Goal: Task Accomplishment & Management: Manage account settings

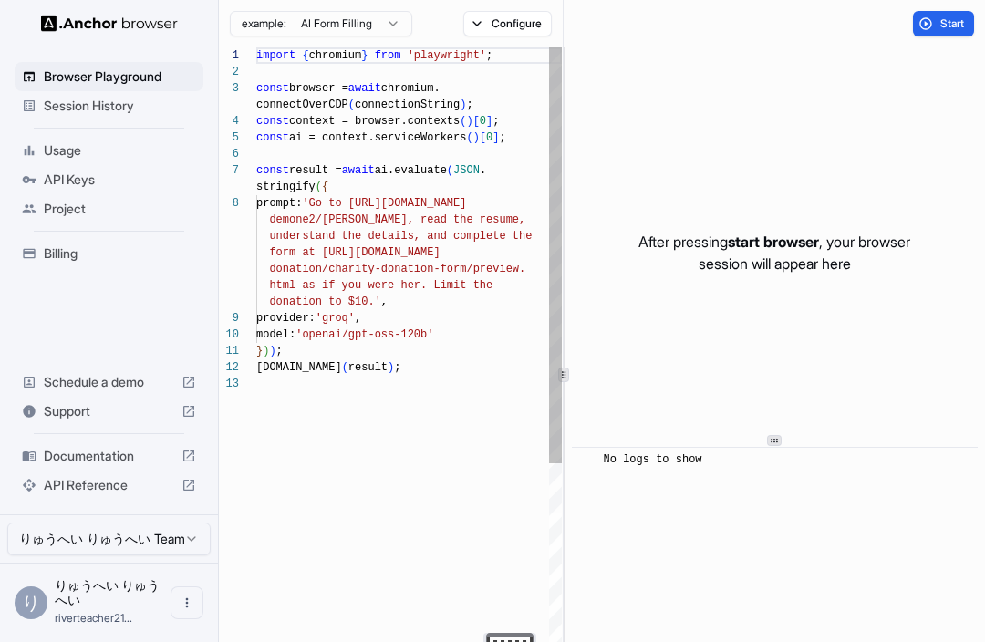
scroll to position [115, 0]
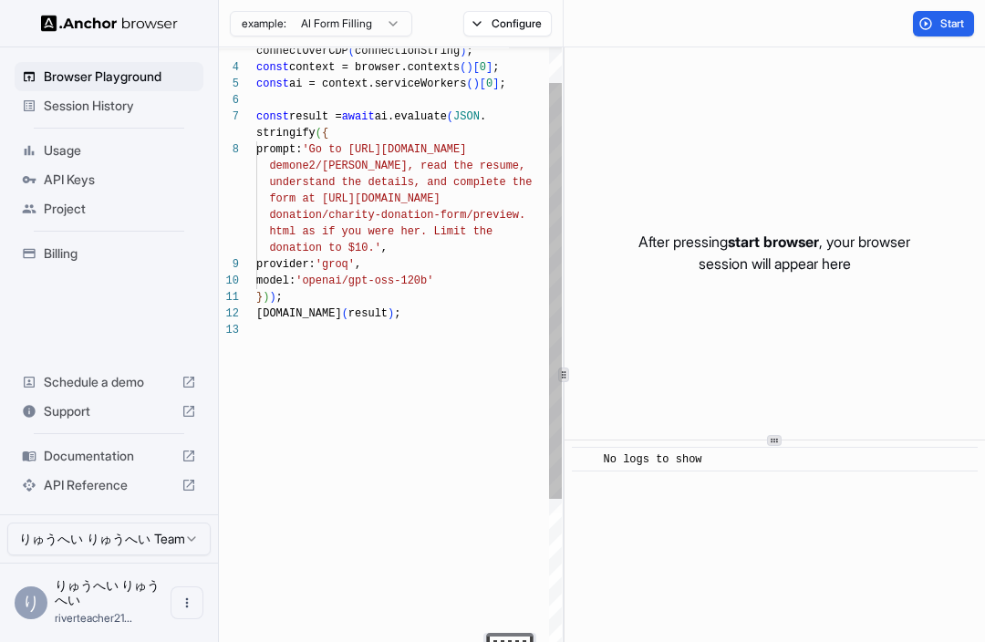
type textarea "**********"
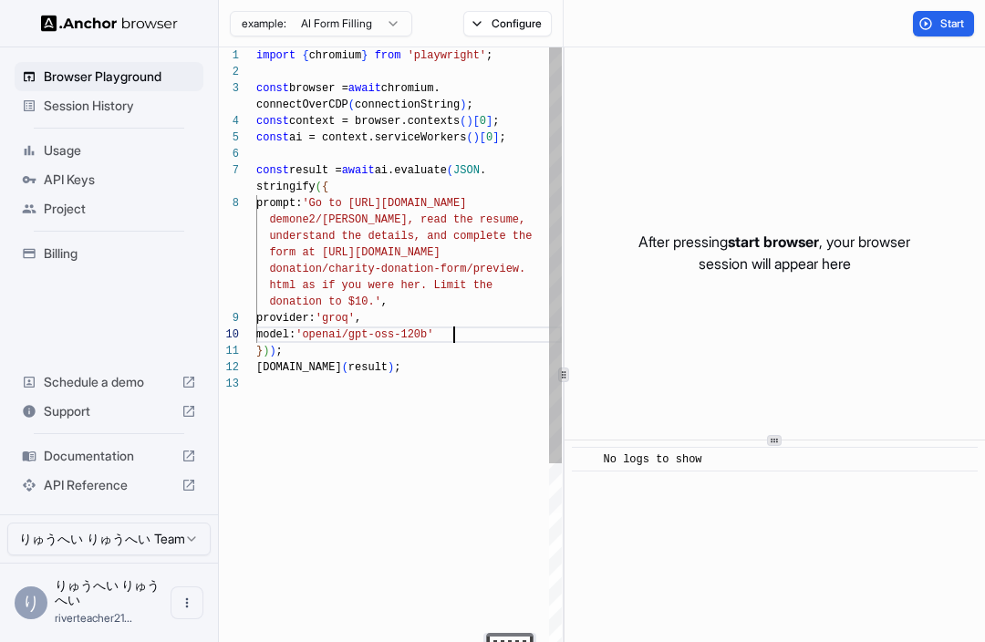
click at [402, 21] on button "example: AI Form Filling" at bounding box center [321, 24] width 182 height 26
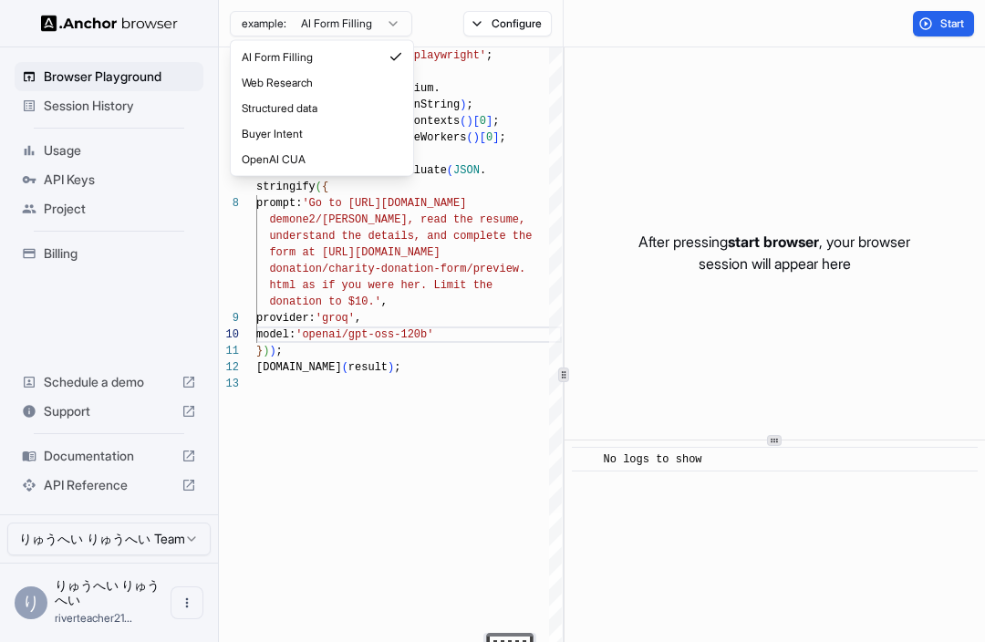
click at [856, 273] on html "Browser Playground Session History Usage API Keys Project Billing Schedule a de…" at bounding box center [492, 321] width 985 height 642
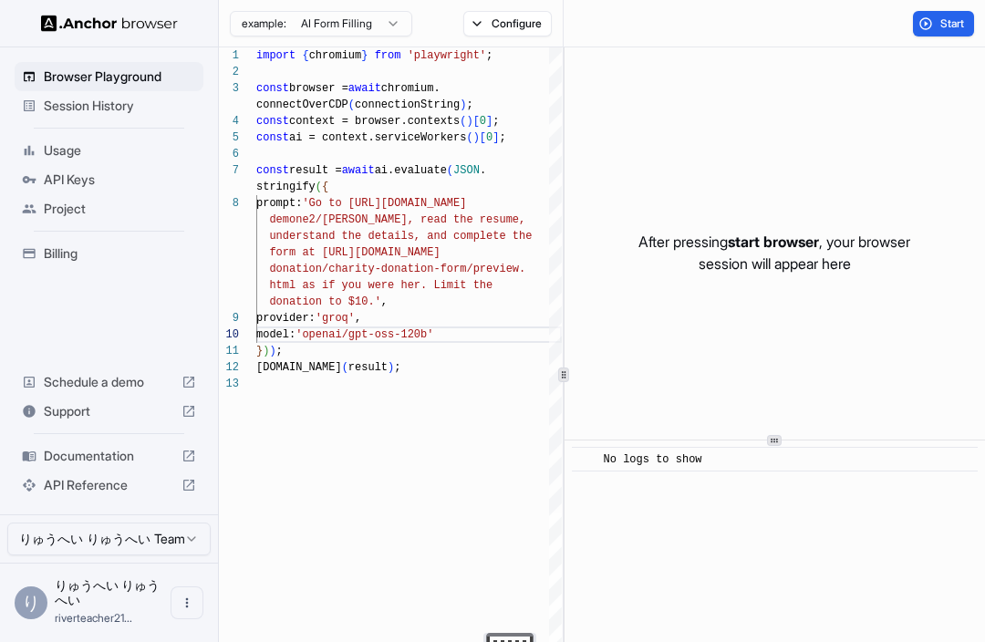
click at [130, 488] on span "API Reference" at bounding box center [109, 485] width 130 height 18
click at [132, 186] on span "API Keys" at bounding box center [120, 180] width 152 height 18
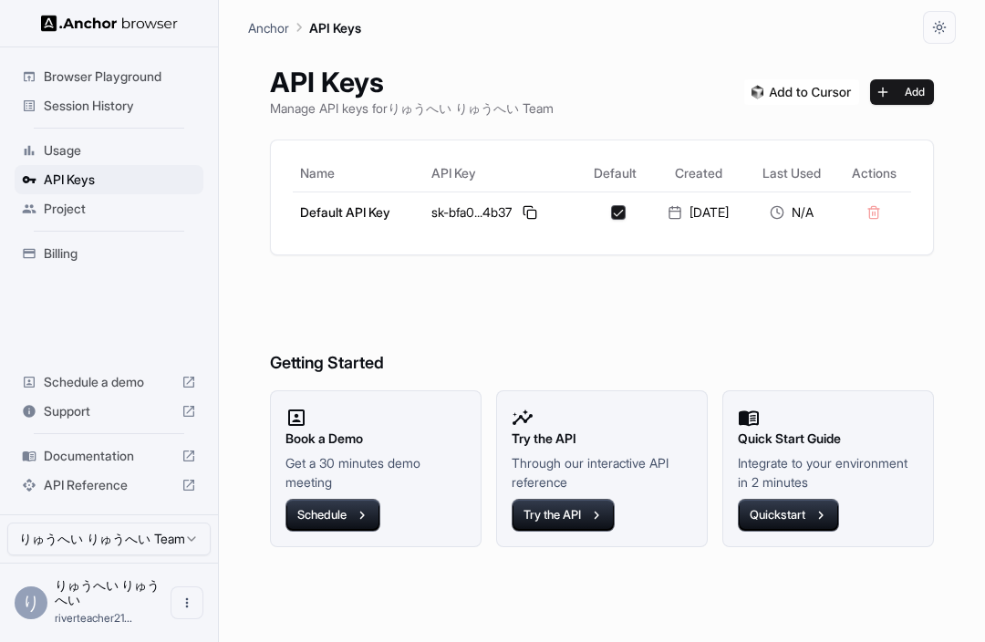
click at [135, 223] on div "Project" at bounding box center [109, 208] width 189 height 29
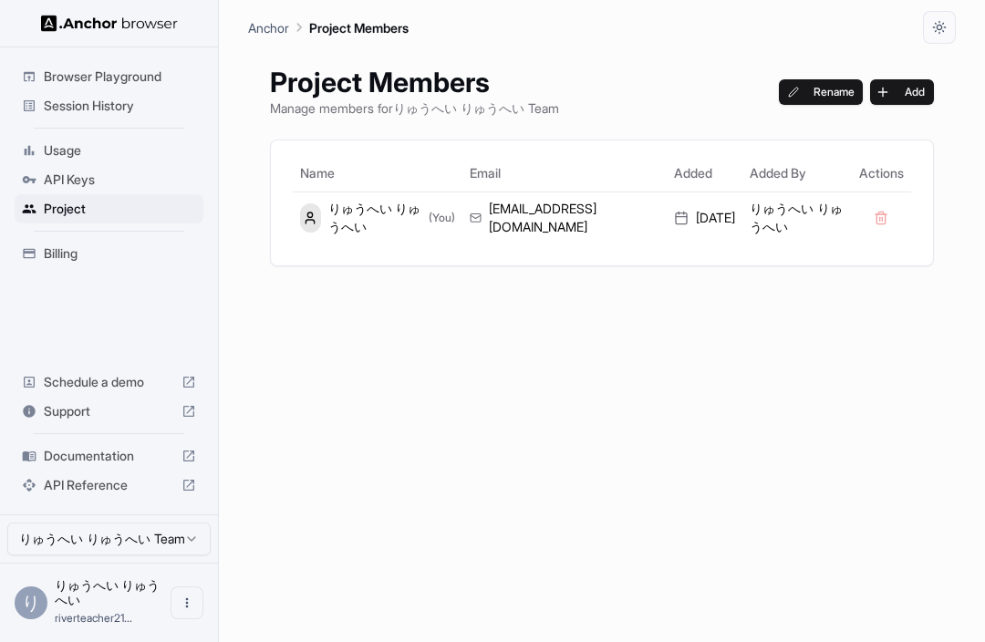
click at [158, 150] on span "Usage" at bounding box center [120, 150] width 152 height 18
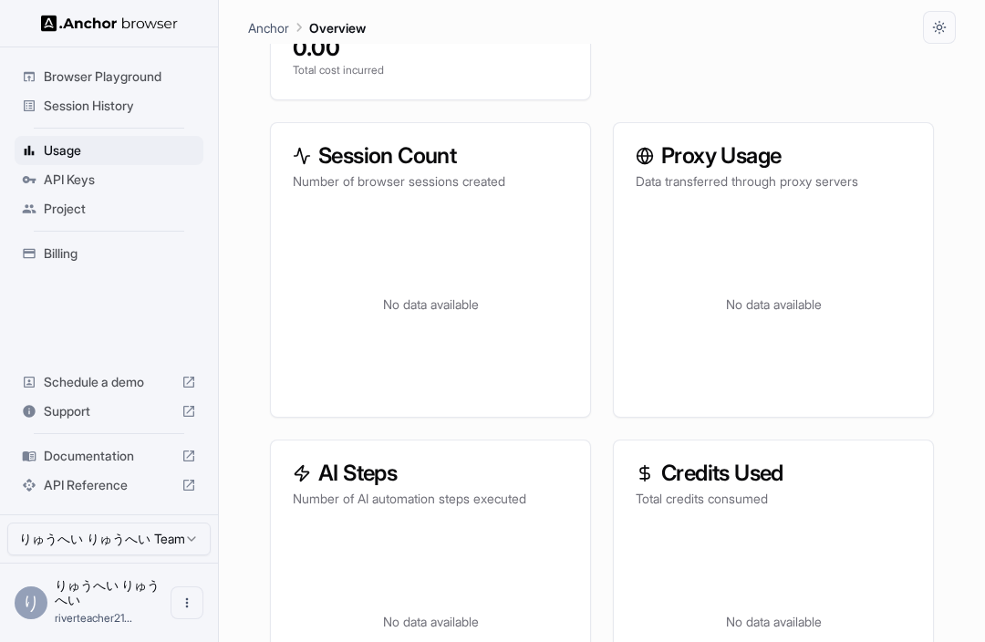
scroll to position [514, 0]
click at [139, 453] on span "Documentation" at bounding box center [109, 456] width 130 height 18
click at [99, 171] on span "API Keys" at bounding box center [120, 180] width 152 height 18
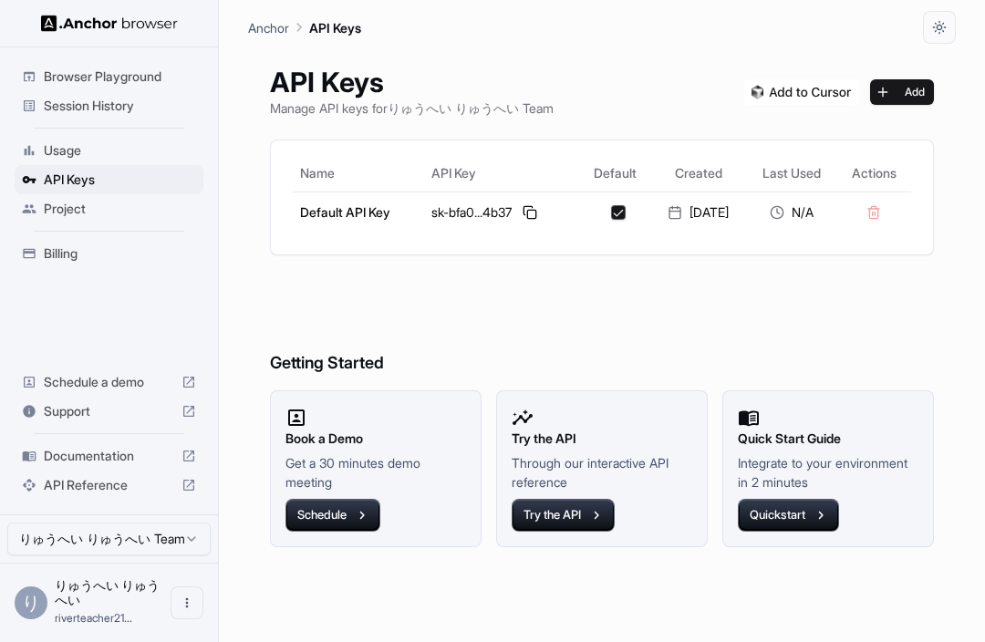
click at [524, 215] on button at bounding box center [530, 213] width 22 height 22
